Goal: Contribute content: Contribute content

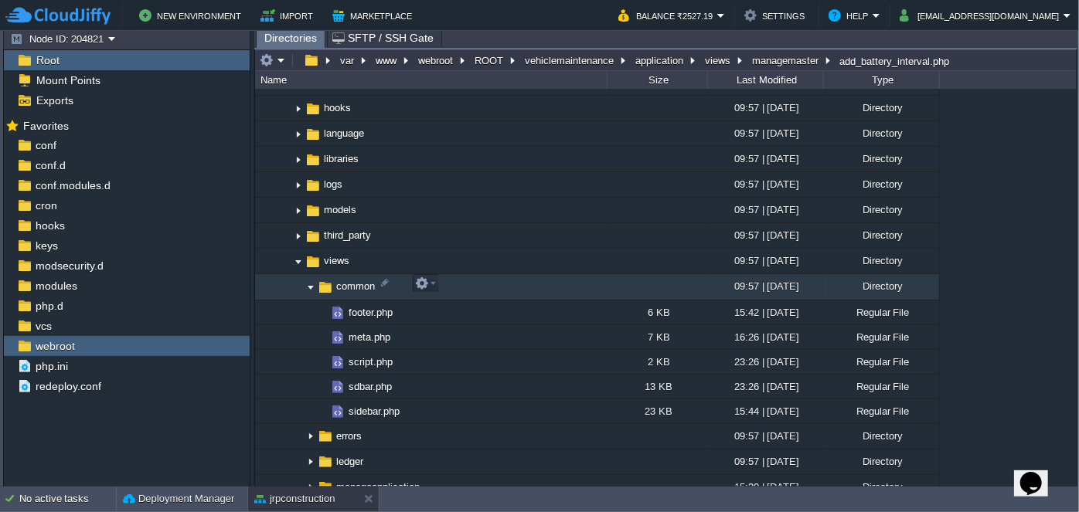
click at [307, 287] on img at bounding box center [311, 288] width 12 height 24
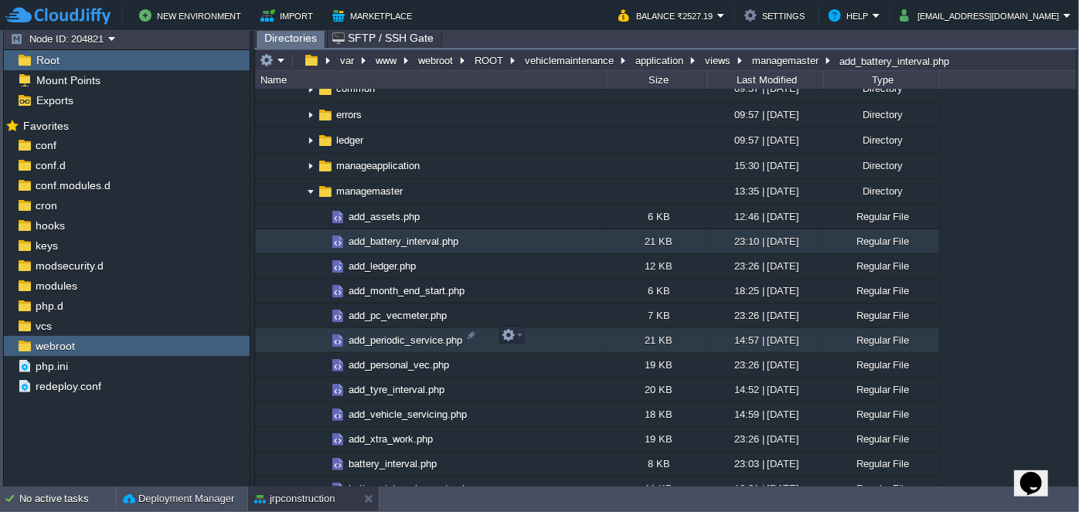
scroll to position [983, 0]
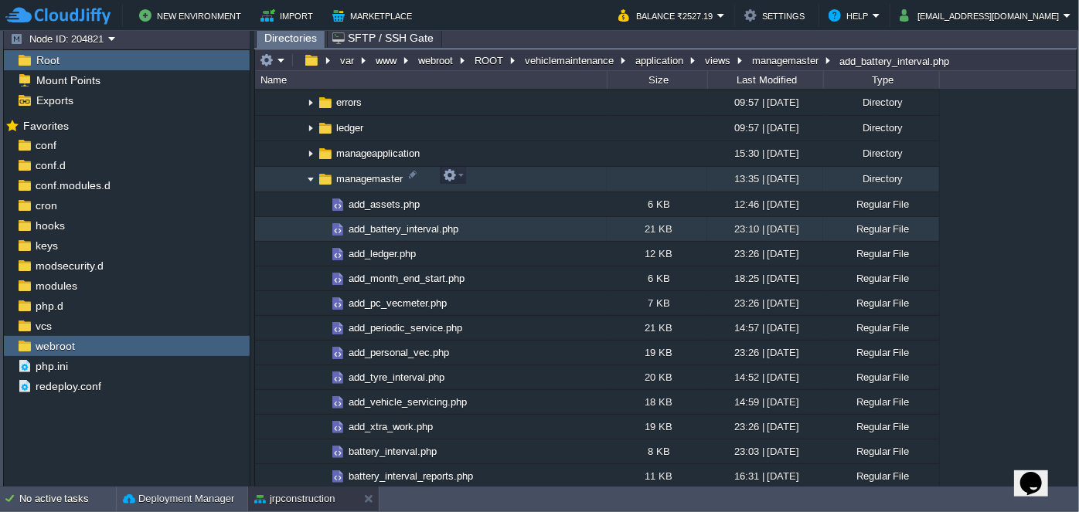
click at [307, 173] on img at bounding box center [311, 180] width 12 height 24
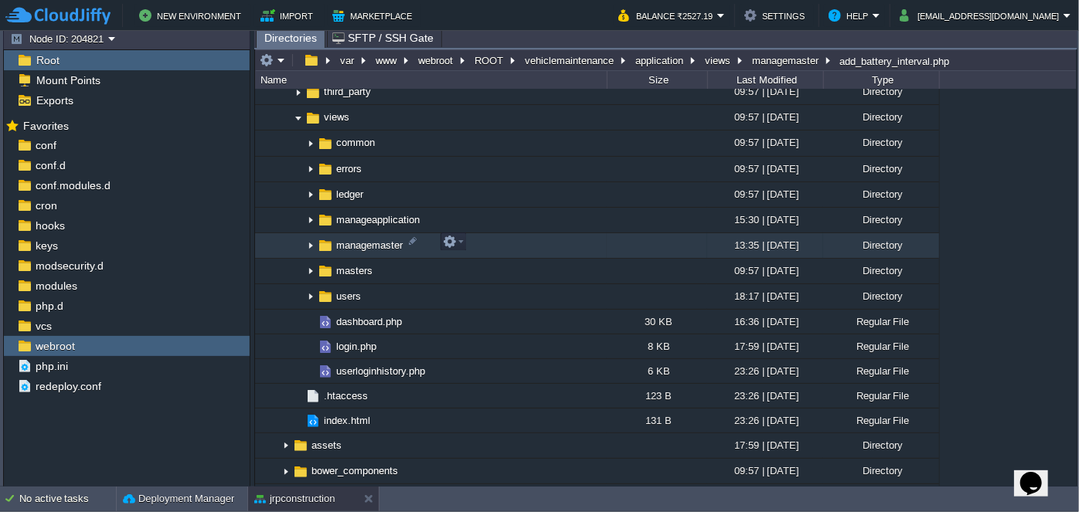
scroll to position [913, 0]
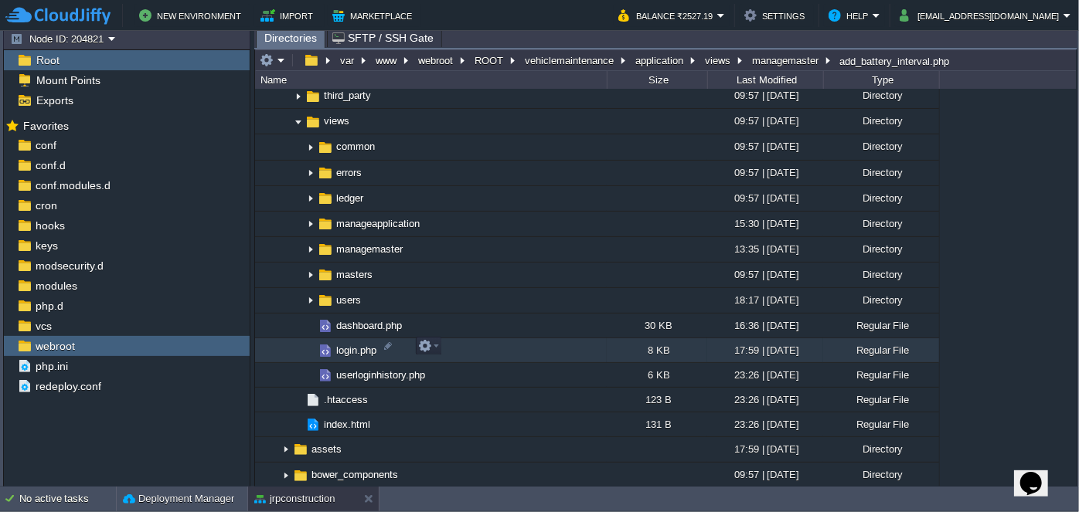
click at [357, 351] on span "login.php" at bounding box center [356, 350] width 45 height 13
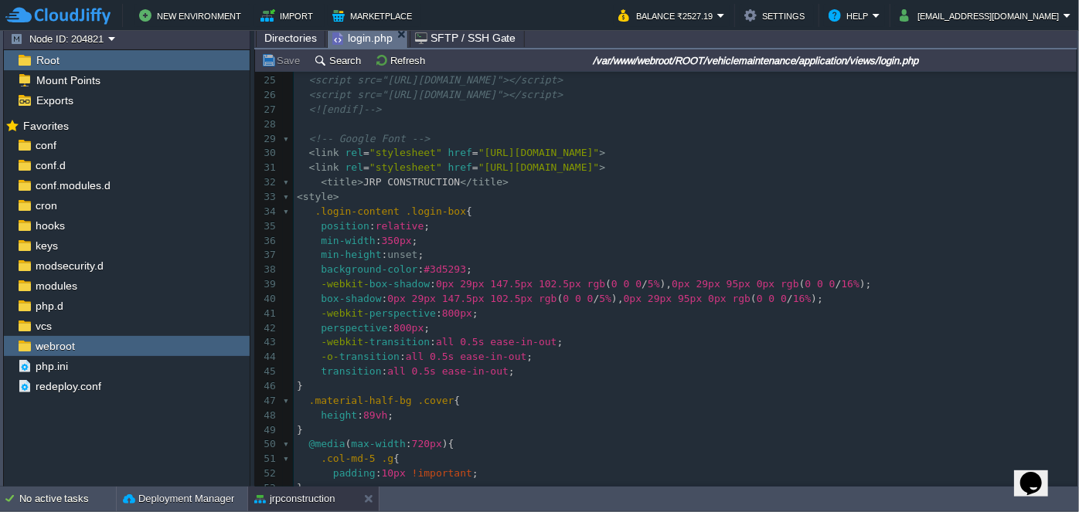
scroll to position [0, 0]
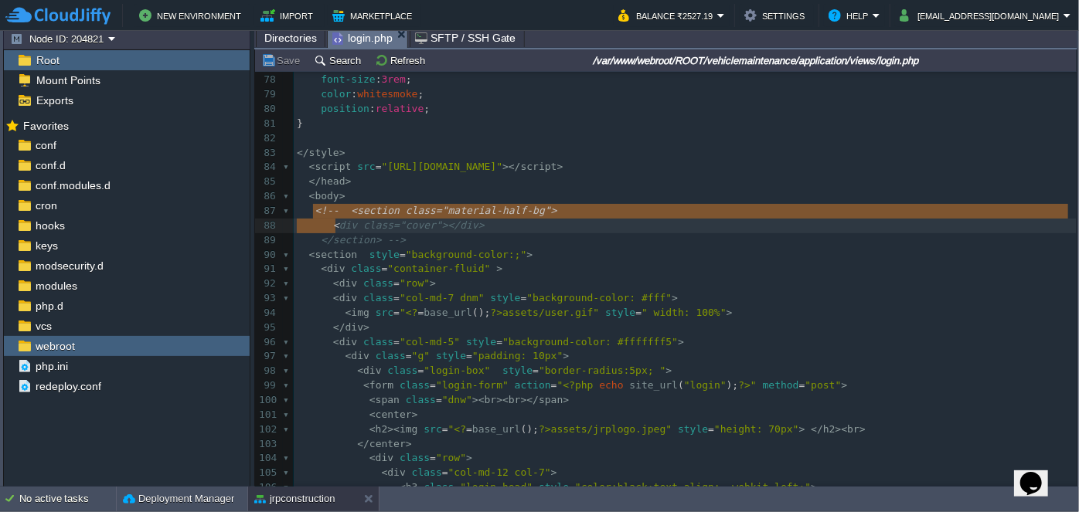
type textarea "<!-- <section class="material-half-bg"> <div class="cover"></div> </section> -->"
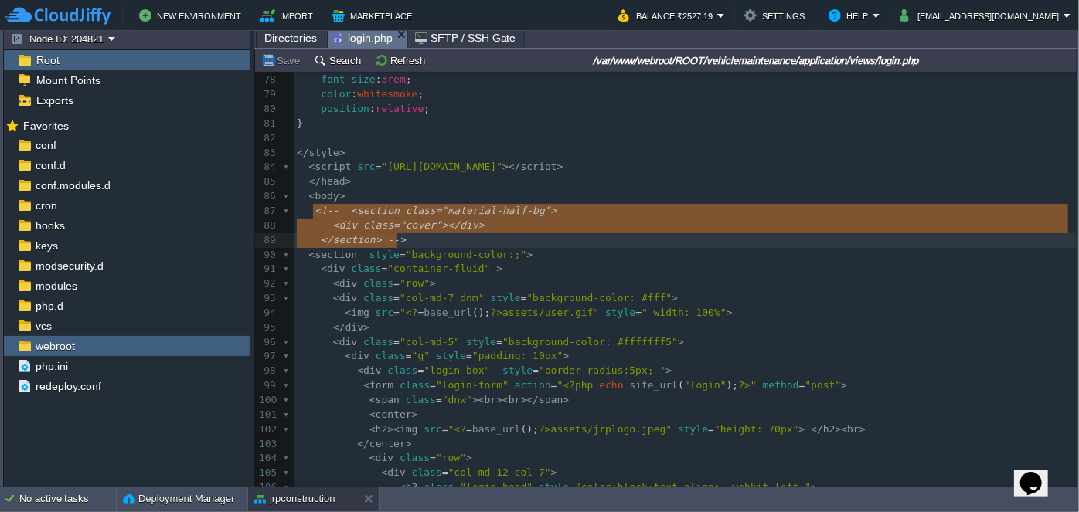
drag, startPoint x: 312, startPoint y: 209, endPoint x: 406, endPoint y: 235, distance: 96.9
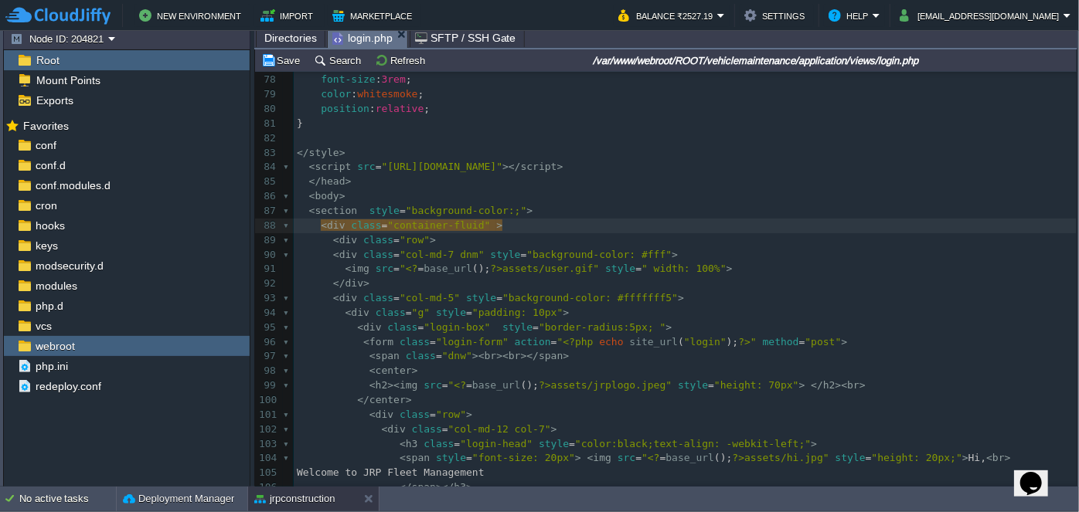
click at [283, 224] on div at bounding box center [288, 226] width 10 height 15
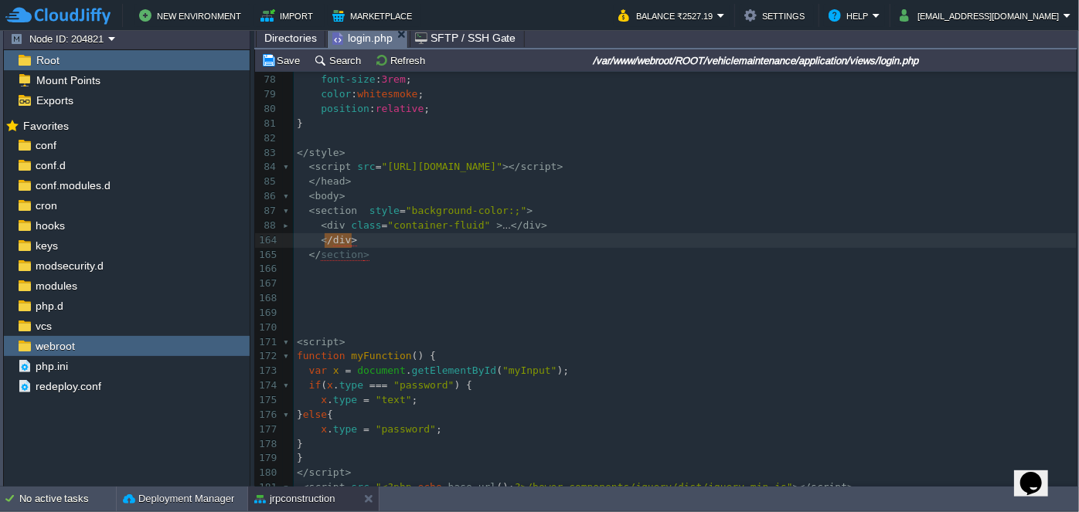
type textarea "</div>"
drag, startPoint x: 371, startPoint y: 237, endPoint x: 317, endPoint y: 238, distance: 54.1
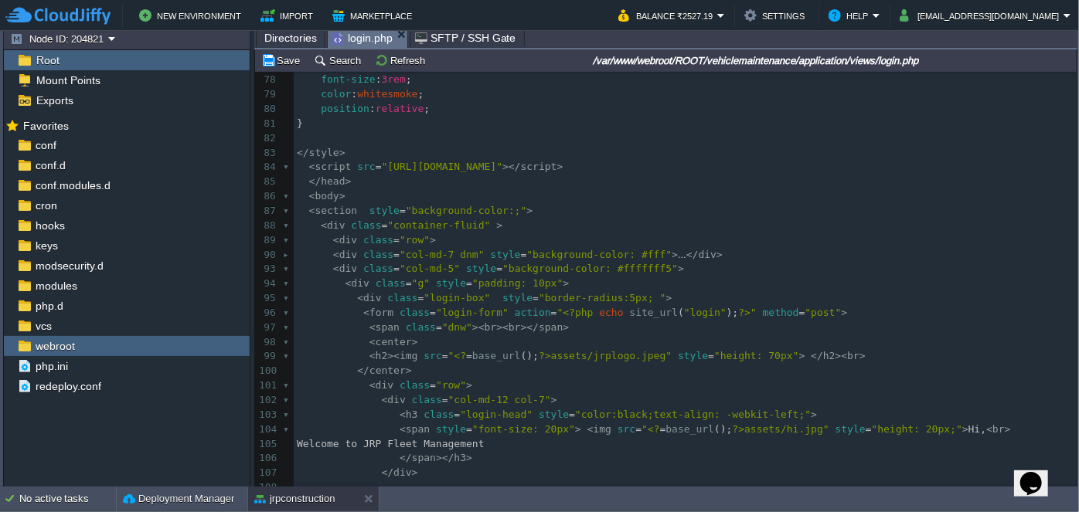
click at [283, 268] on div at bounding box center [288, 269] width 10 height 15
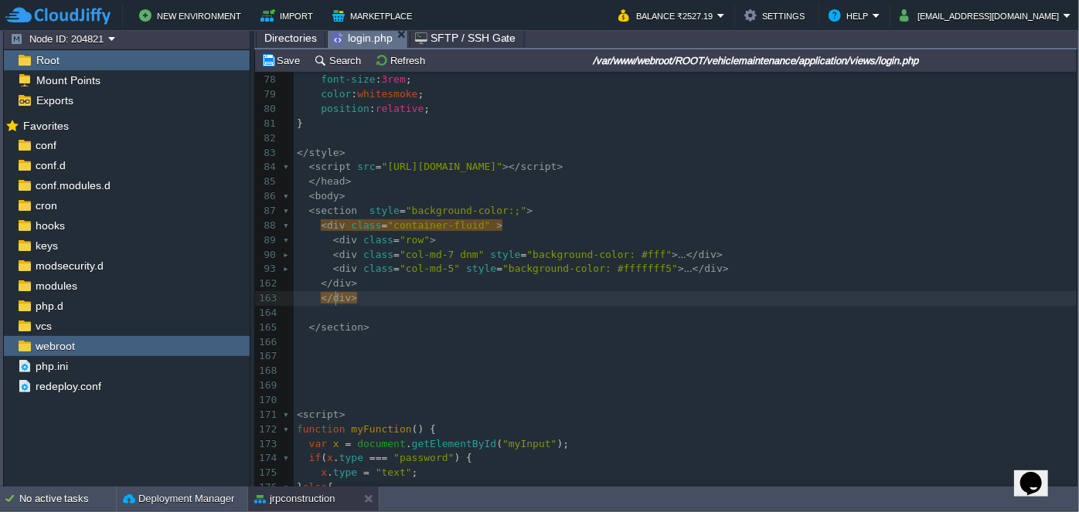
type textarea "-"
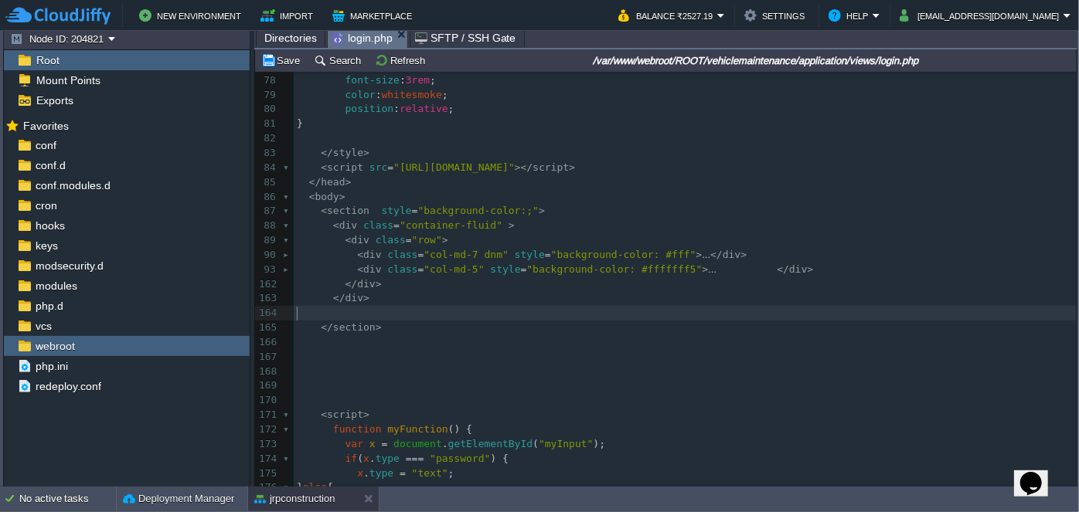
click at [283, 270] on div at bounding box center [288, 270] width 10 height 15
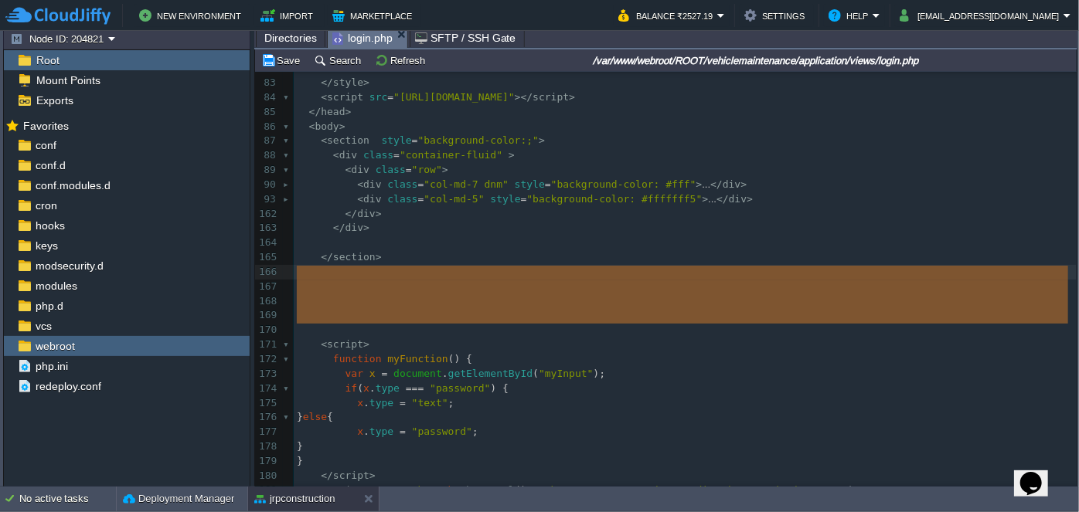
type textarea "tion>"
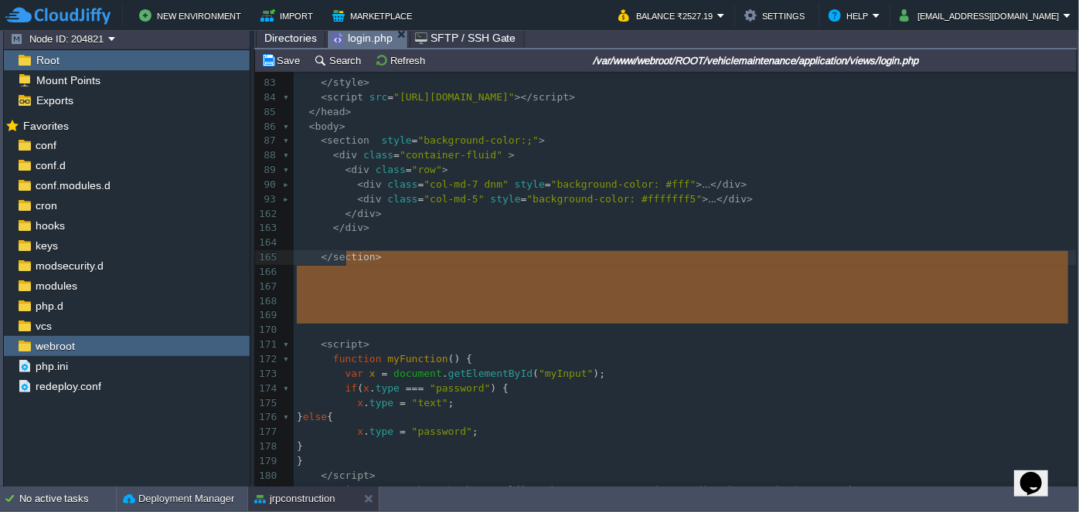
drag, startPoint x: 334, startPoint y: 327, endPoint x: 344, endPoint y: 264, distance: 63.4
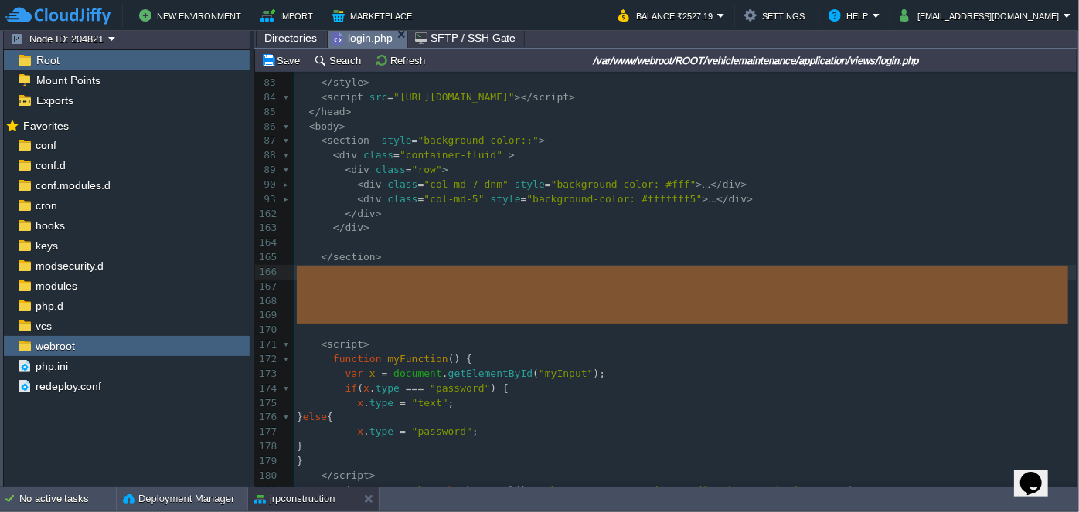
drag, startPoint x: 323, startPoint y: 330, endPoint x: 325, endPoint y: 279, distance: 51.1
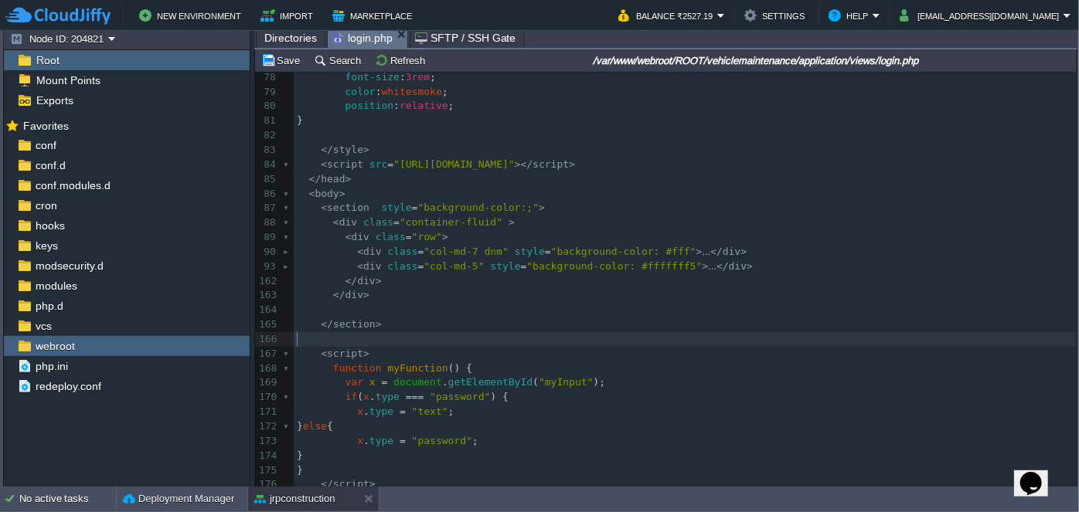
scroll to position [1125, 0]
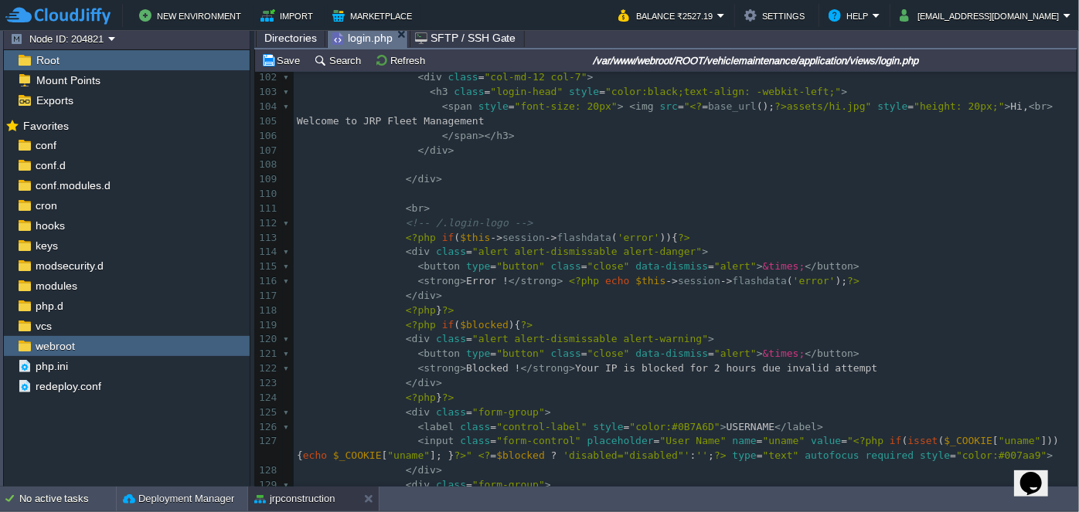
scroll to position [1546, 0]
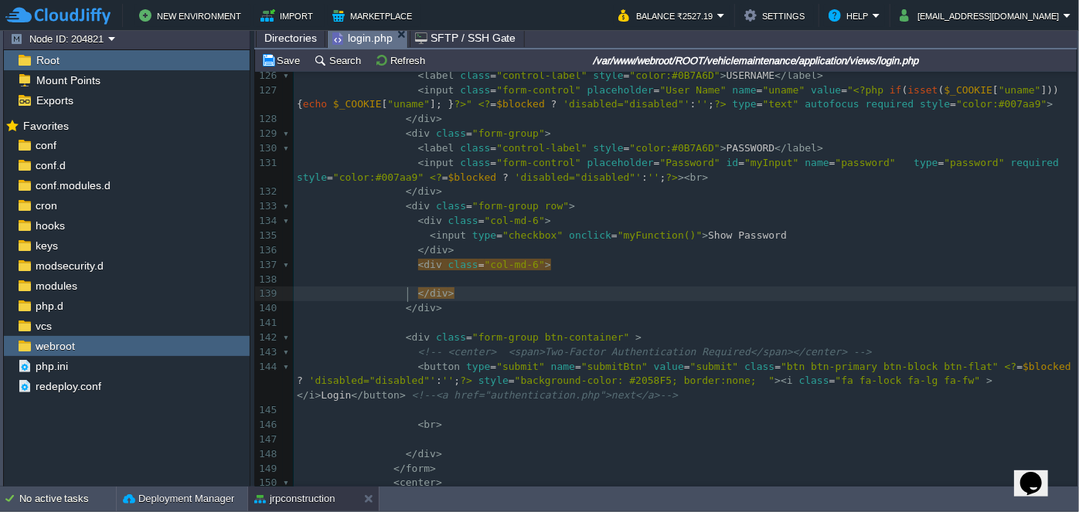
type textarea "</"
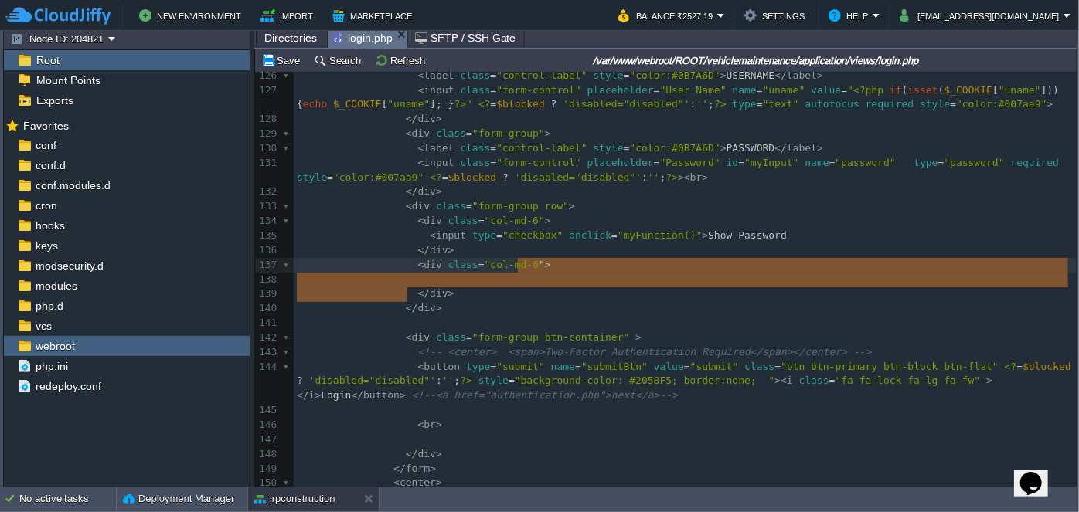
type textarea ">"
drag, startPoint x: 408, startPoint y: 294, endPoint x: 521, endPoint y: 268, distance: 115.7
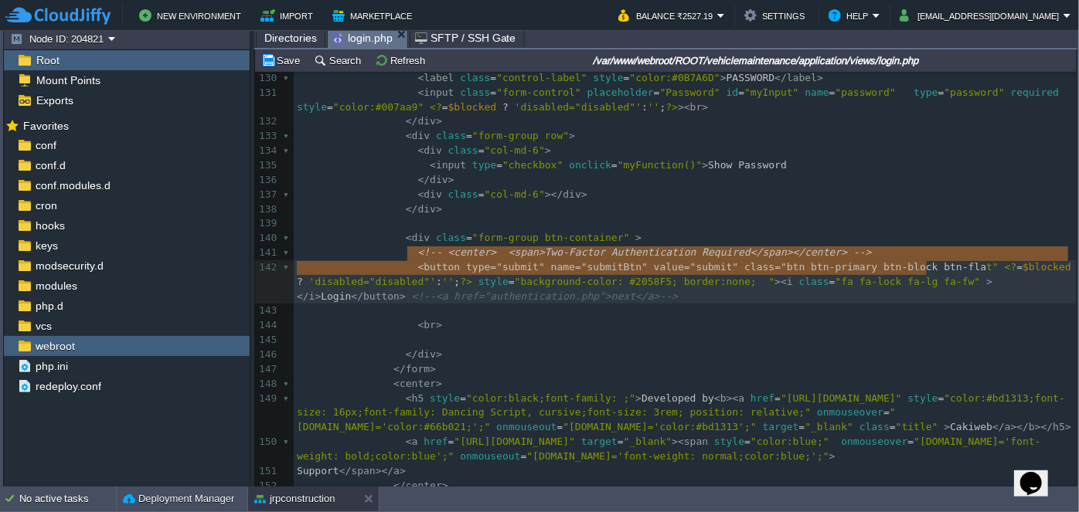
type textarea "<!-- <center> <span>Two-Factor Authentication Required</span></center> -->"
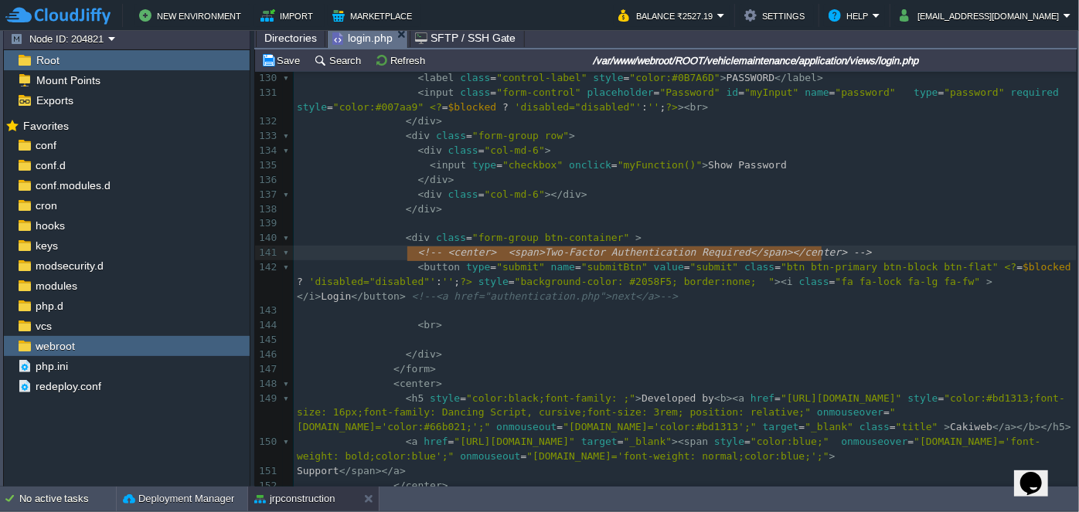
drag, startPoint x: 408, startPoint y: 253, endPoint x: 929, endPoint y: 268, distance: 521.1
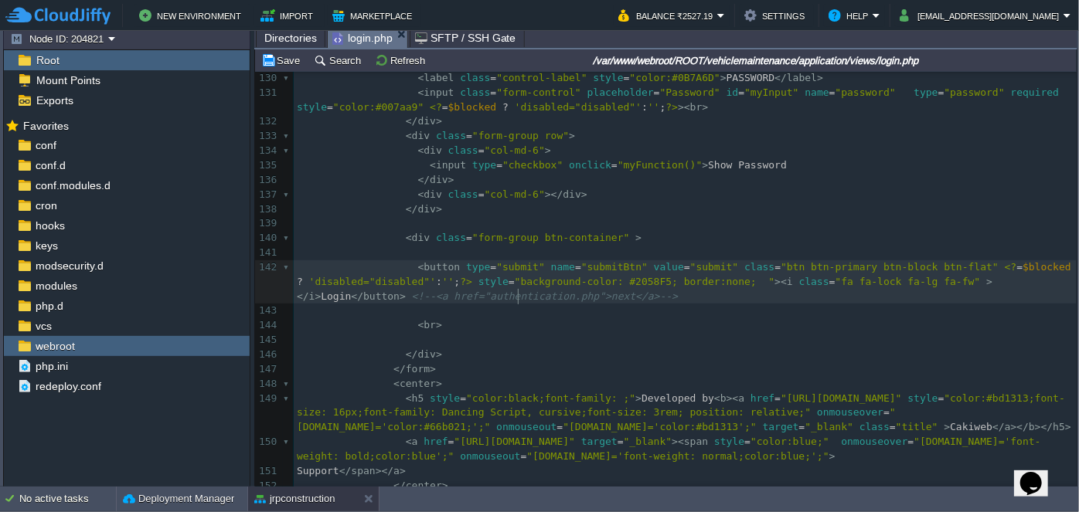
type textarea "<!--<a href="authentication.php">next</a>-->"
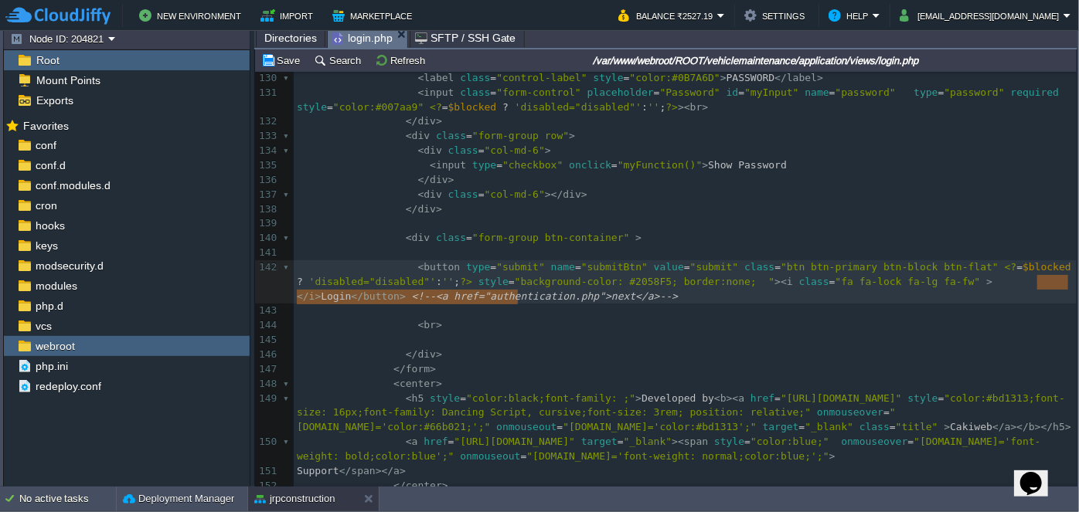
drag, startPoint x: 556, startPoint y: 303, endPoint x: 1035, endPoint y: 282, distance: 479.6
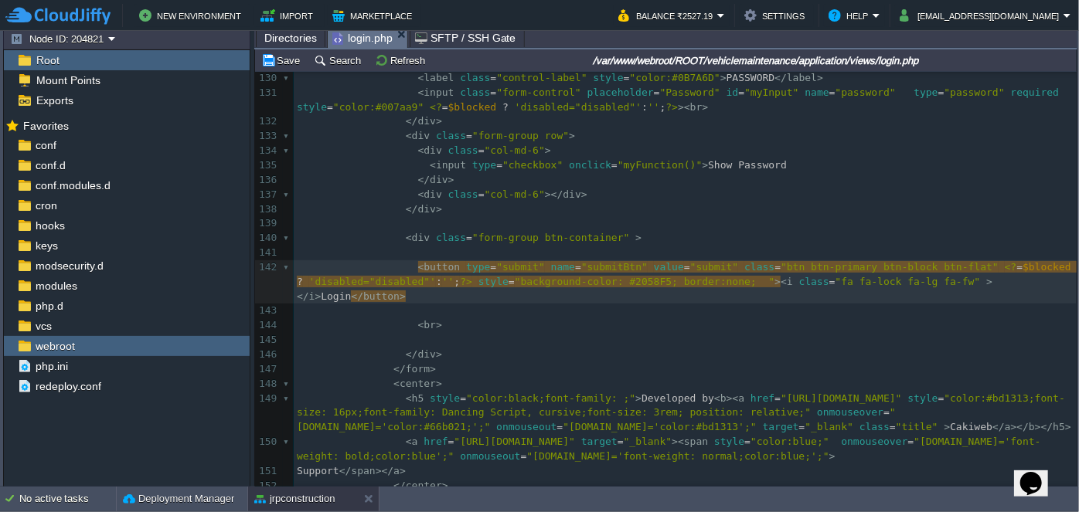
click at [453, 251] on pre at bounding box center [685, 253] width 783 height 15
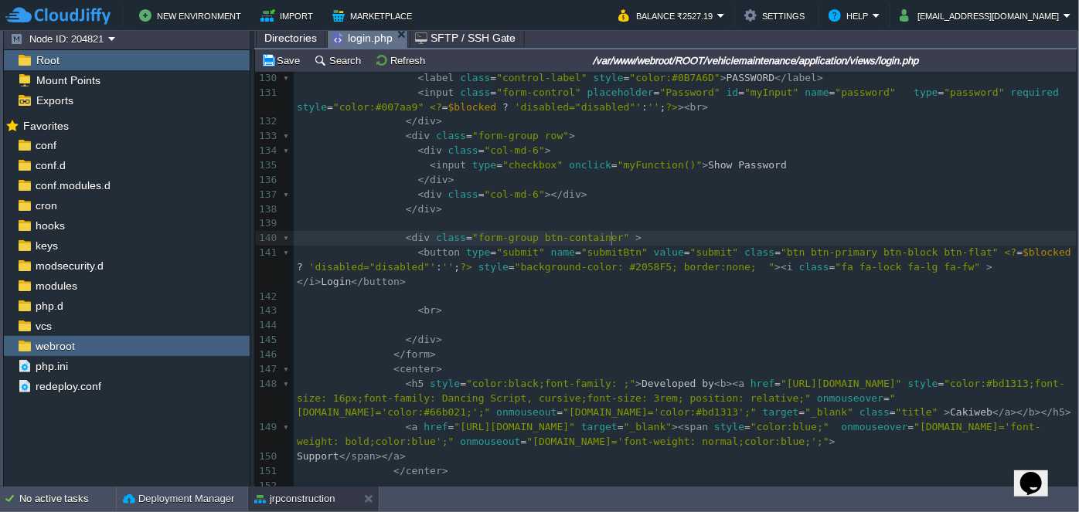
click at [428, 217] on pre "​" at bounding box center [685, 223] width 783 height 15
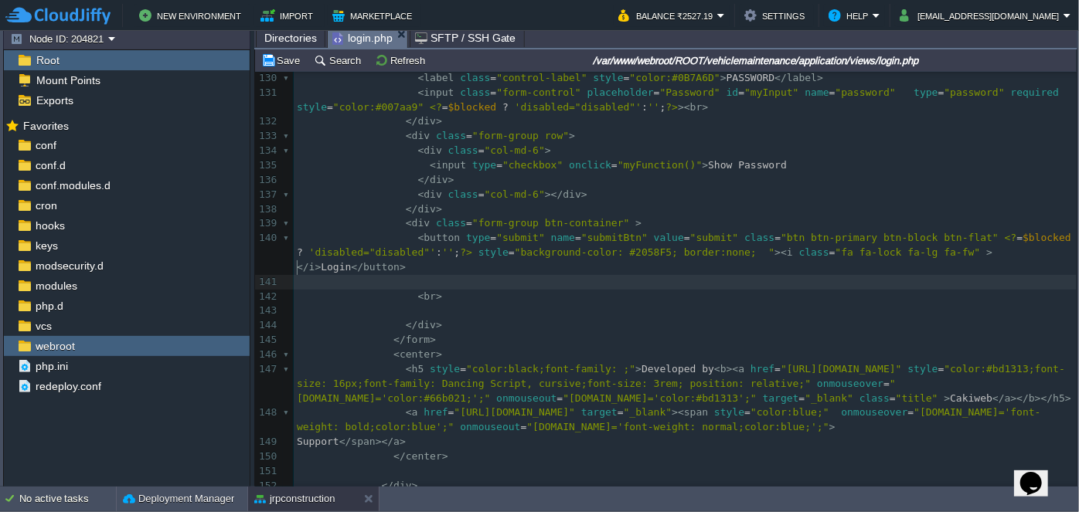
click at [430, 275] on pre "​" at bounding box center [685, 282] width 783 height 15
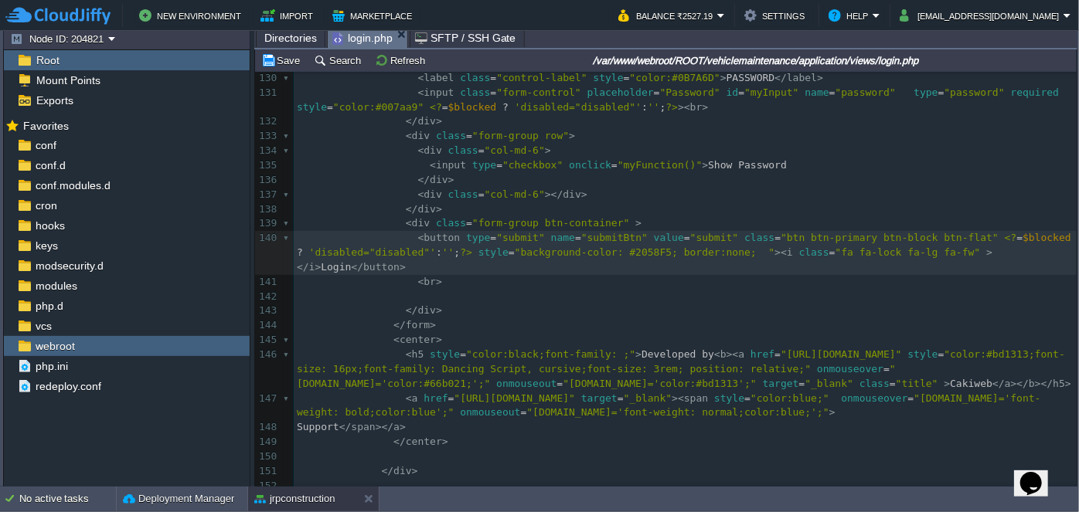
click at [411, 290] on pre "​" at bounding box center [685, 297] width 783 height 15
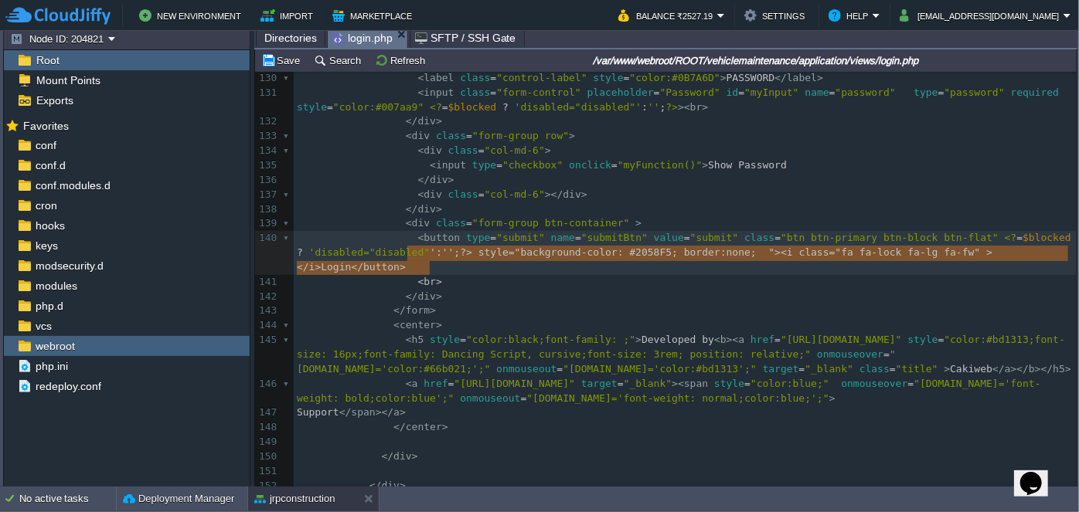
type textarea "<br>"
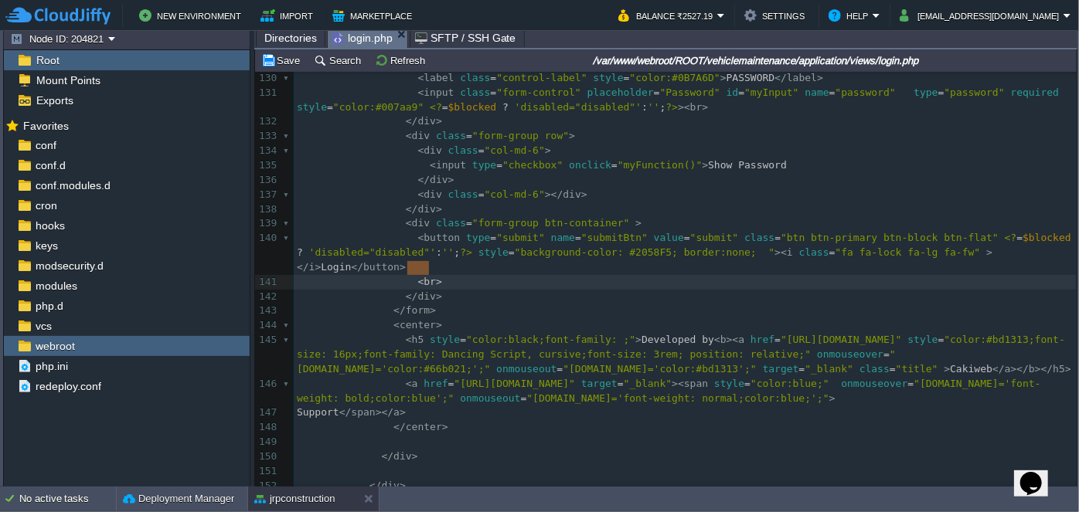
drag, startPoint x: 444, startPoint y: 265, endPoint x: 406, endPoint y: 260, distance: 38.2
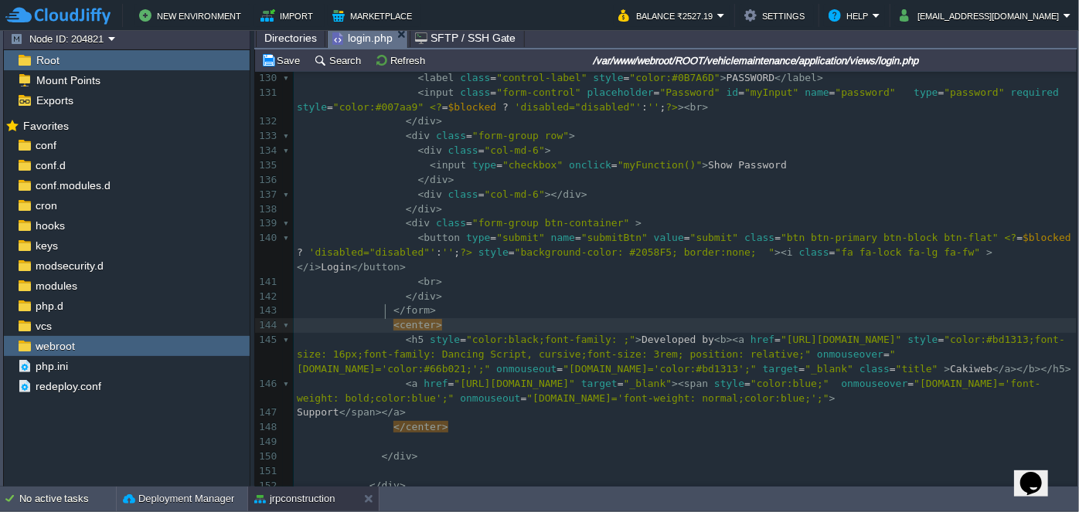
type textarea "<center> <h5 style="color:black;font-family: ;">Developed by <b><a href="[URL][…"
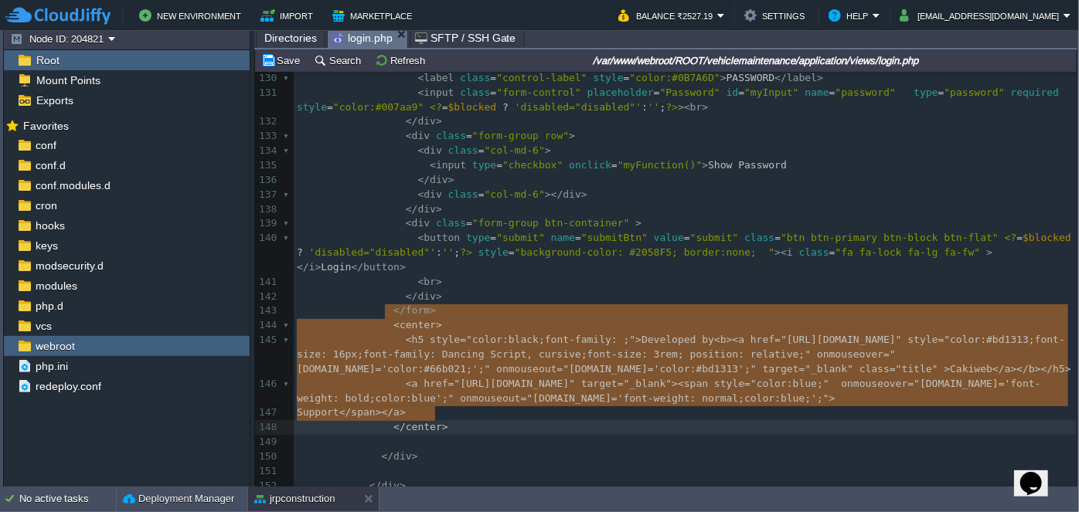
drag, startPoint x: 386, startPoint y: 311, endPoint x: 502, endPoint y: 413, distance: 154.4
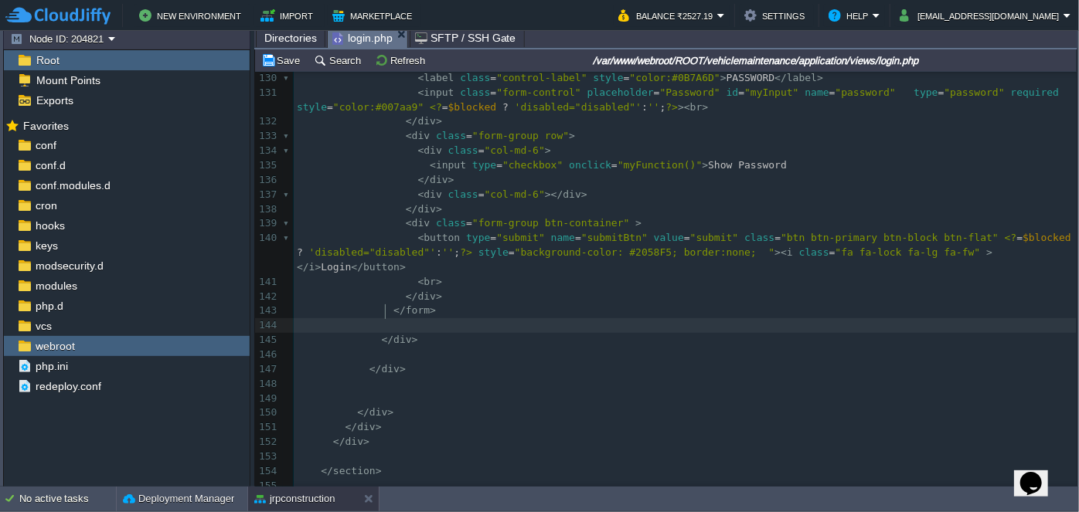
click at [418, 318] on pre at bounding box center [685, 325] width 783 height 15
click at [400, 333] on pre "​" at bounding box center [685, 340] width 783 height 15
click at [391, 348] on pre "​" at bounding box center [685, 355] width 783 height 15
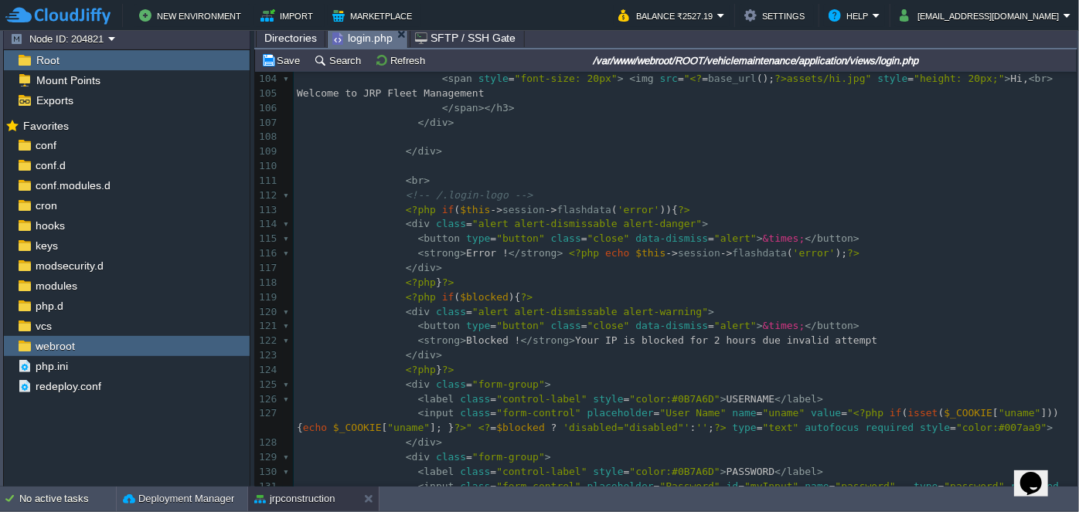
scroll to position [1476, 0]
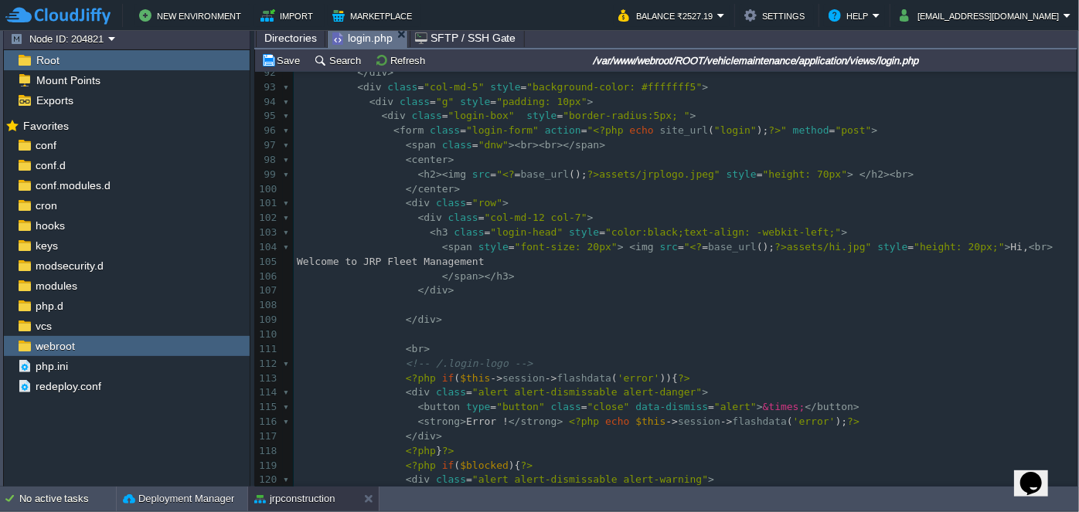
click at [423, 305] on pre "​" at bounding box center [685, 305] width 783 height 15
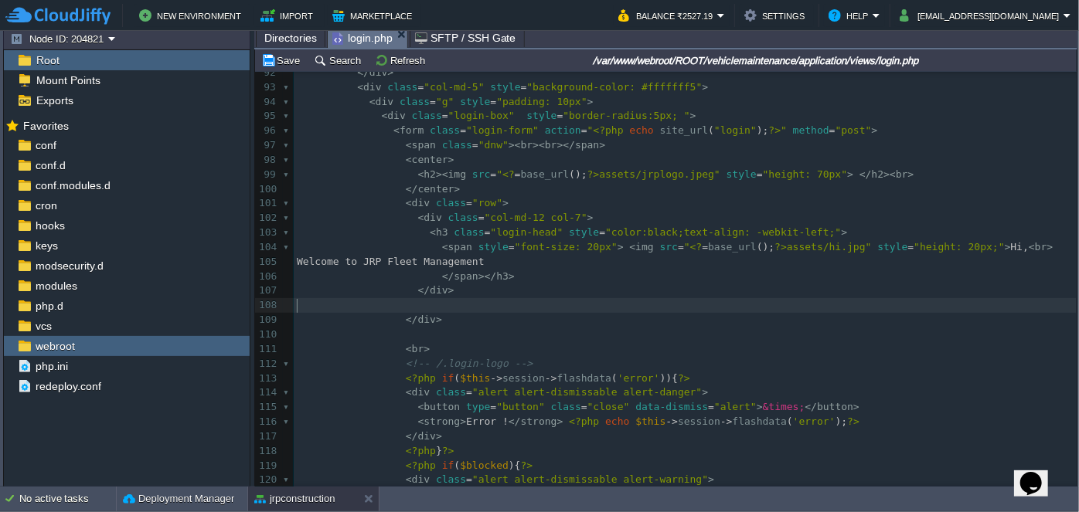
click at [421, 305] on pre "​" at bounding box center [685, 305] width 783 height 15
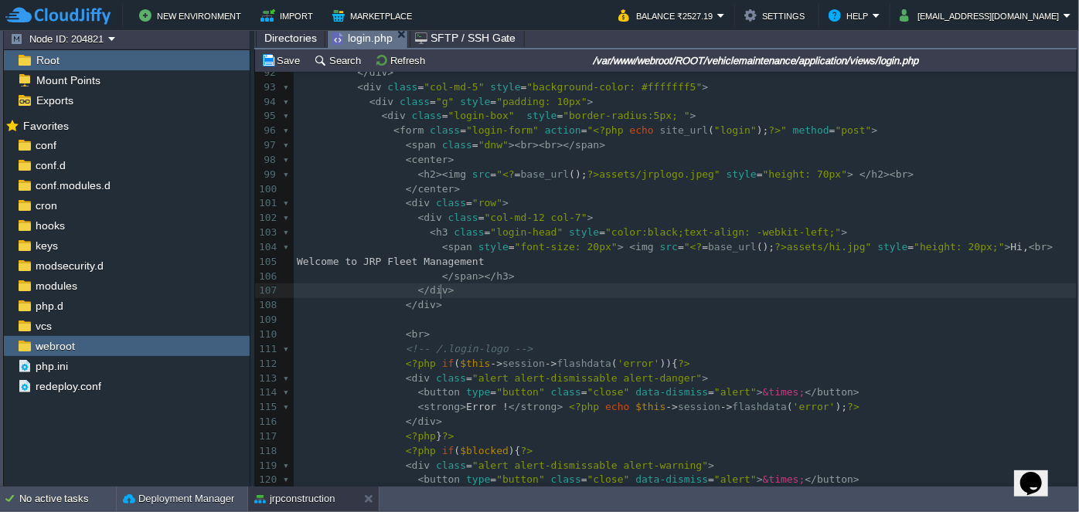
click at [420, 315] on pre "​" at bounding box center [685, 320] width 783 height 15
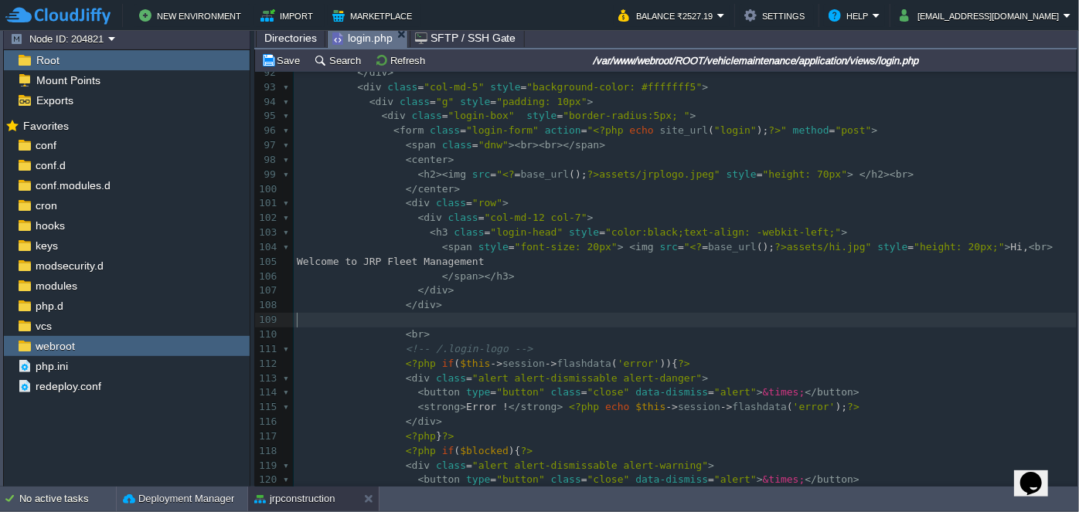
click at [420, 315] on pre "​" at bounding box center [685, 320] width 783 height 15
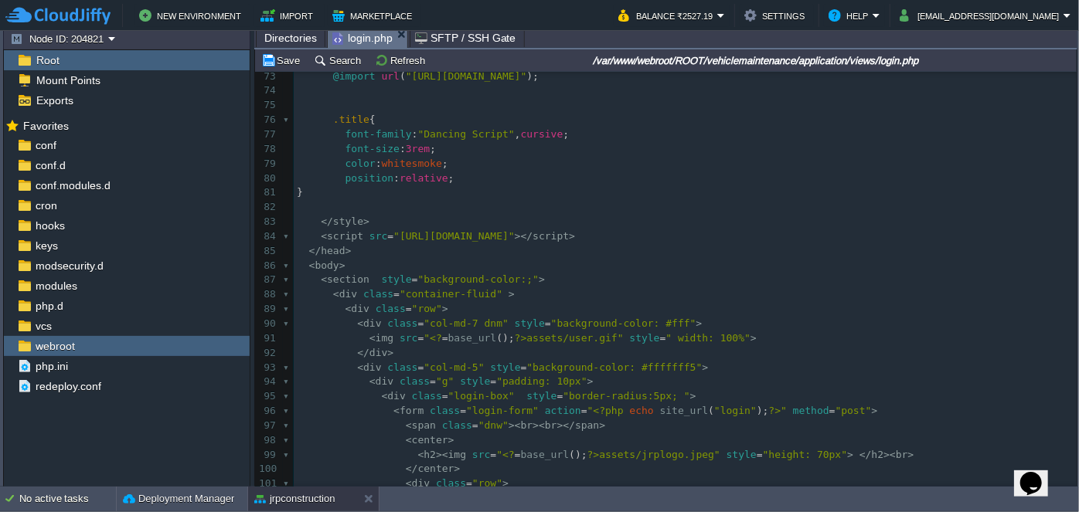
scroll to position [985, 0]
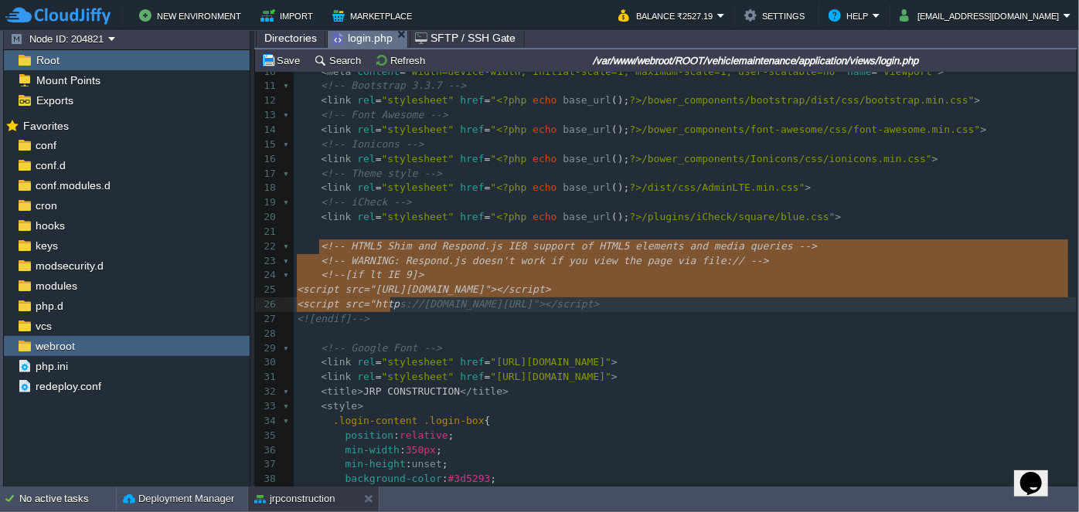
type textarea "<!-- HTML5 Shim and Respond.js IE8 support of HTML5 elements and media queries …"
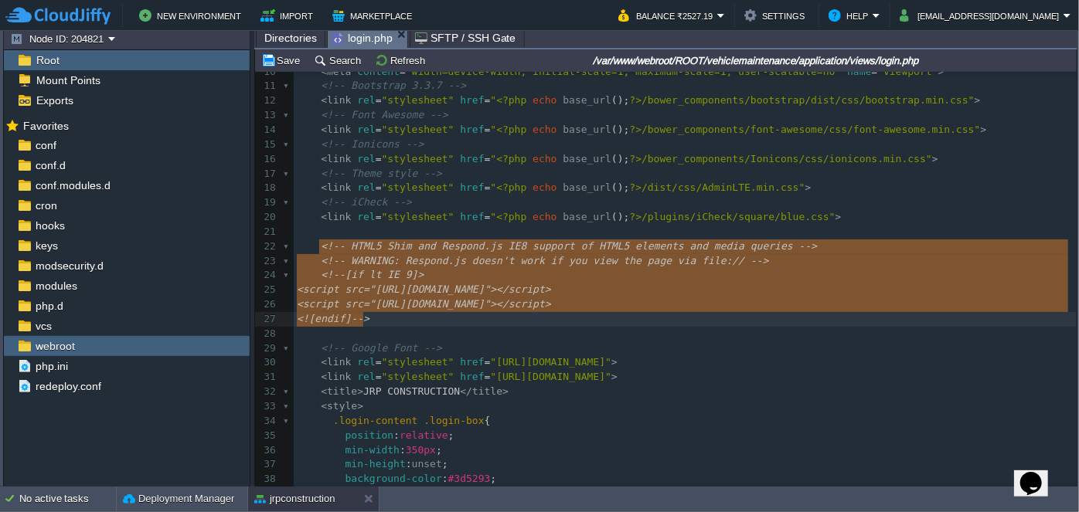
drag, startPoint x: 316, startPoint y: 243, endPoint x: 407, endPoint y: 319, distance: 118.0
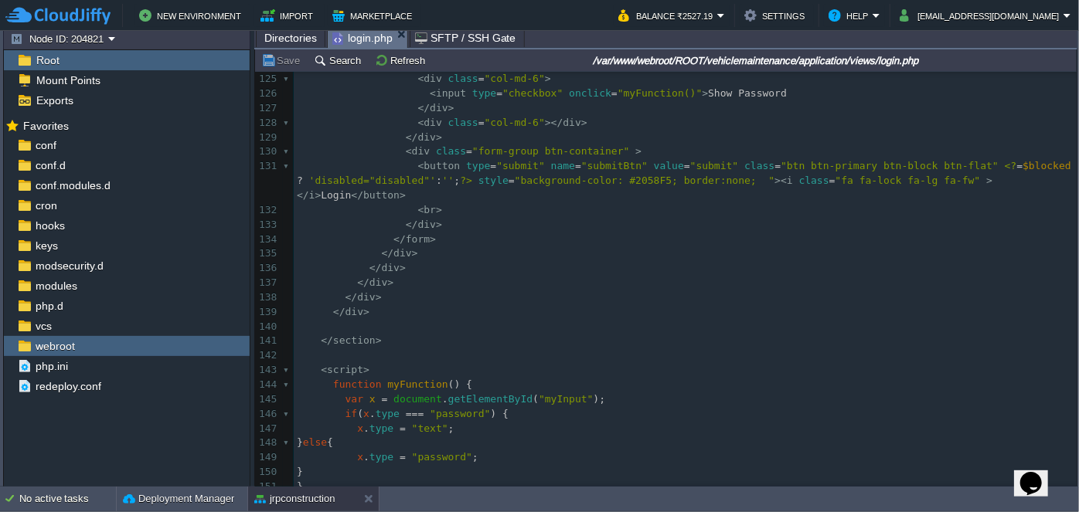
scroll to position [1840, 0]
click at [325, 320] on pre "​" at bounding box center [685, 327] width 783 height 15
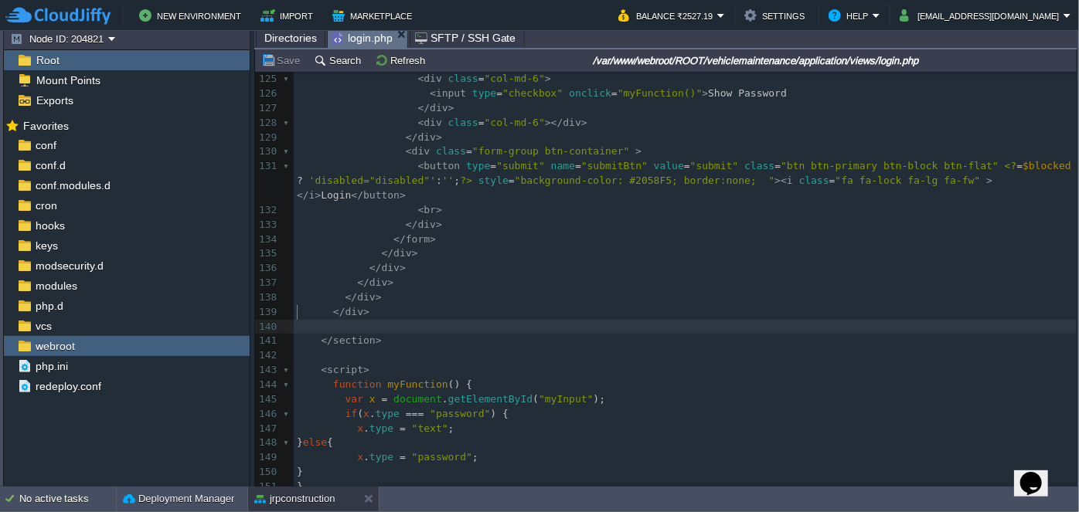
click at [325, 320] on pre "​" at bounding box center [685, 327] width 783 height 15
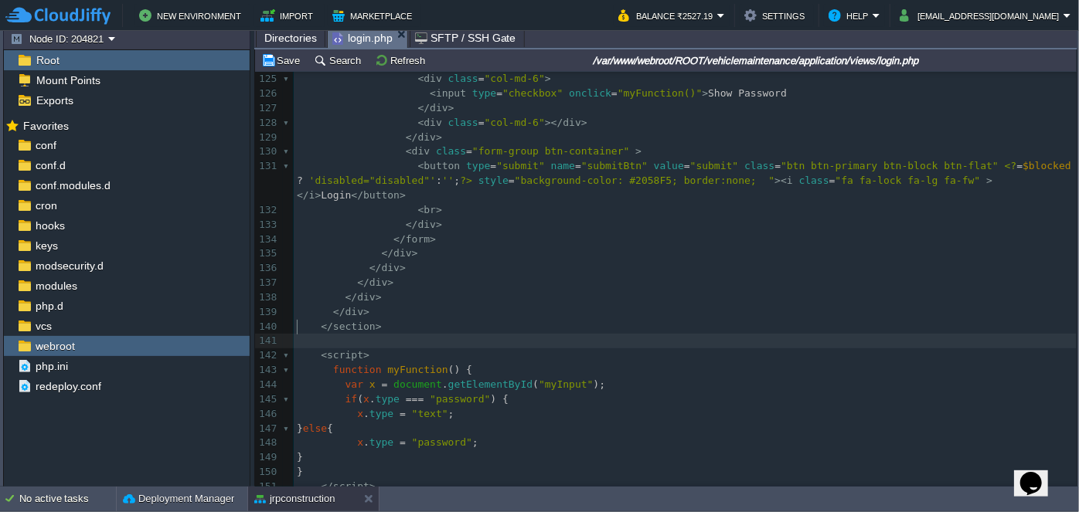
click at [327, 334] on pre "​" at bounding box center [685, 341] width 783 height 15
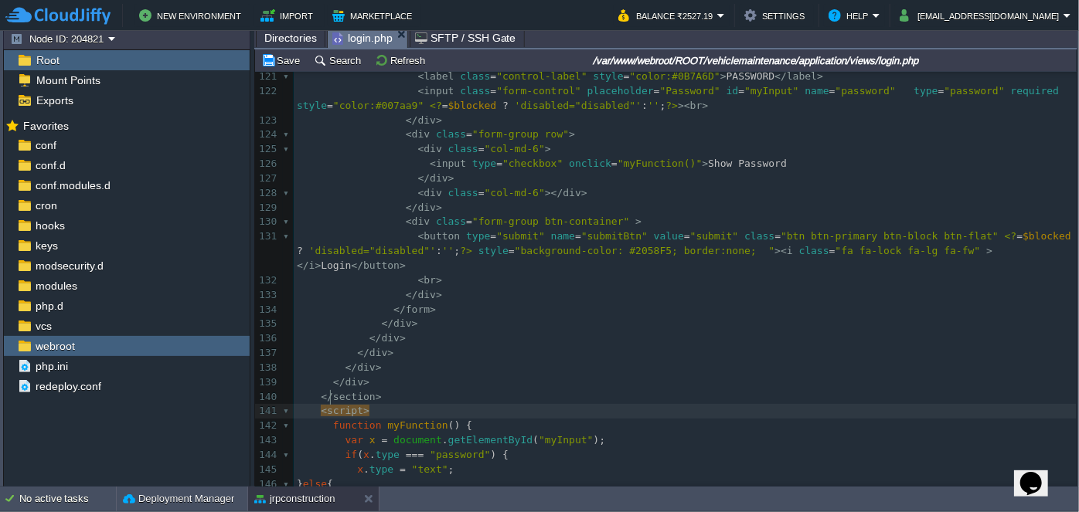
scroll to position [1950, 0]
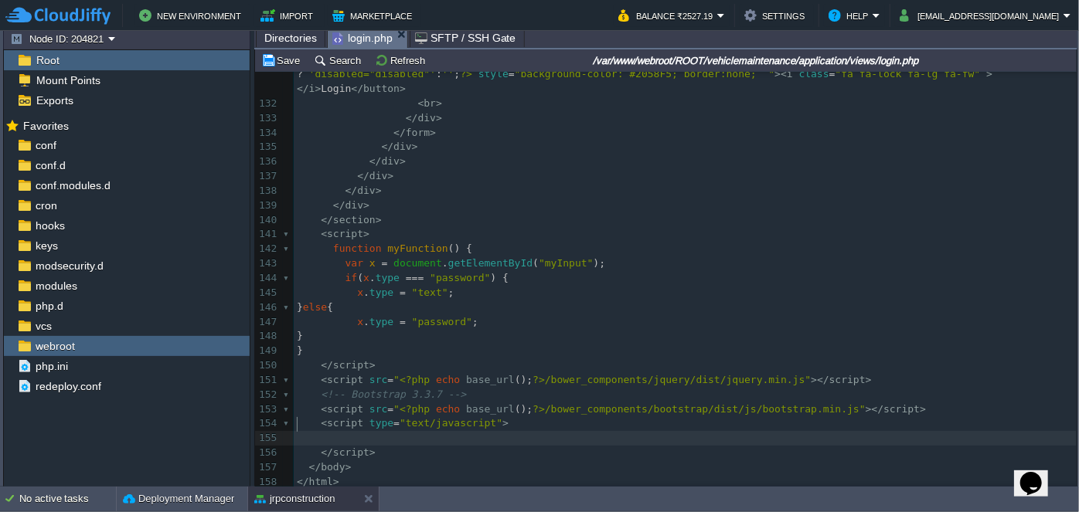
click at [338, 431] on pre "​" at bounding box center [685, 438] width 783 height 15
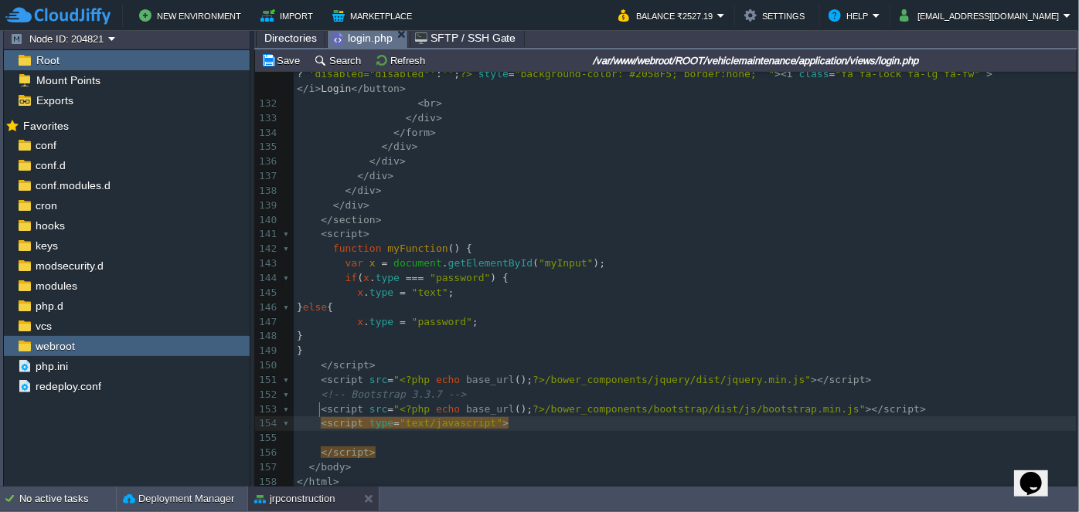
type textarea "<script type="text/javascript"> </script>"
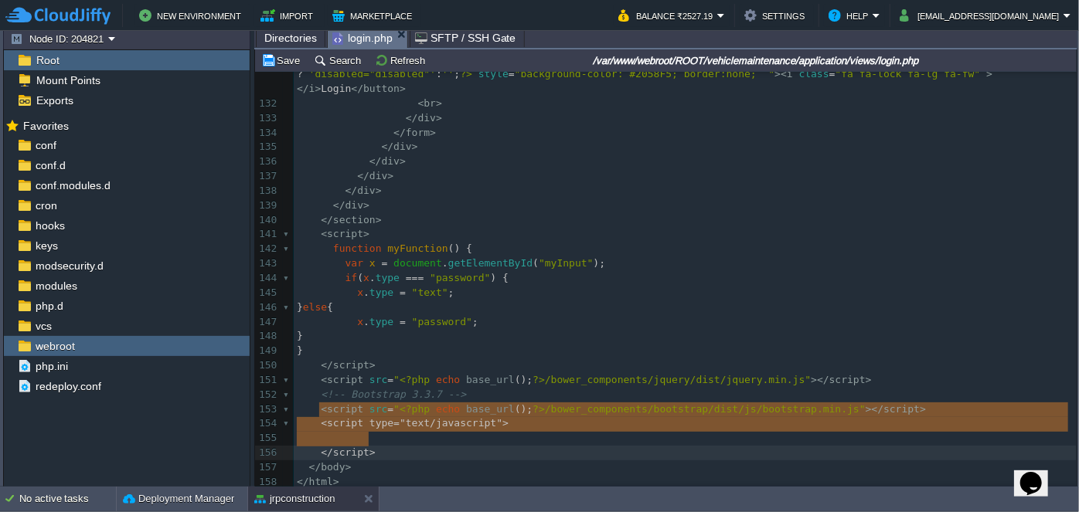
drag, startPoint x: 318, startPoint y: 406, endPoint x: 428, endPoint y: 437, distance: 114.0
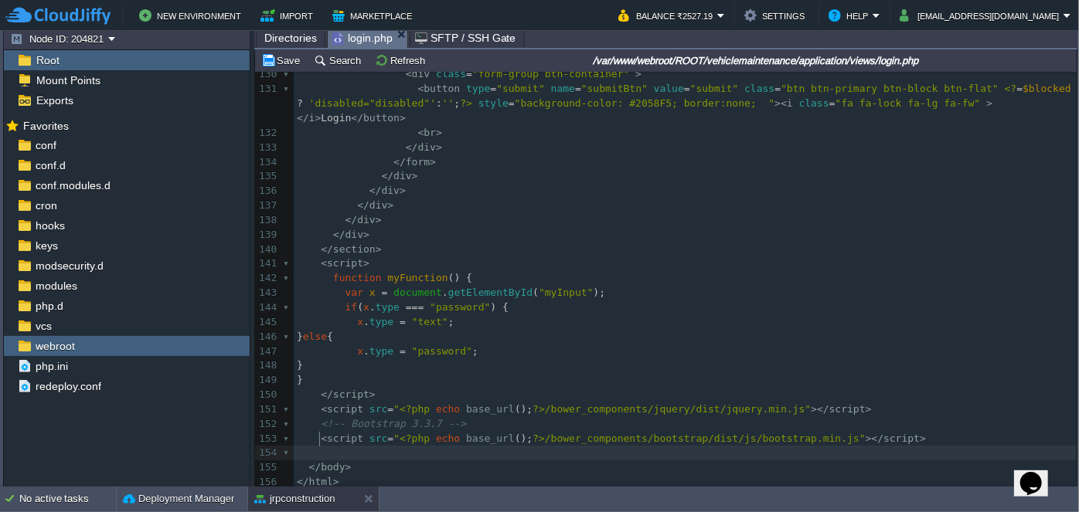
scroll to position [1921, 0]
click at [342, 446] on pre at bounding box center [685, 453] width 783 height 15
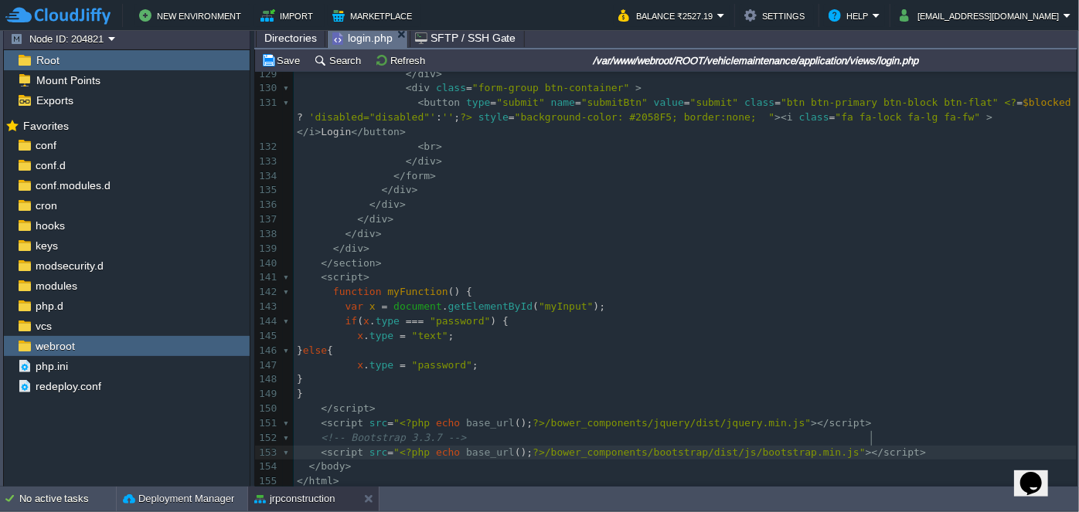
scroll to position [1907, 0]
